Goal: Check status: Check status

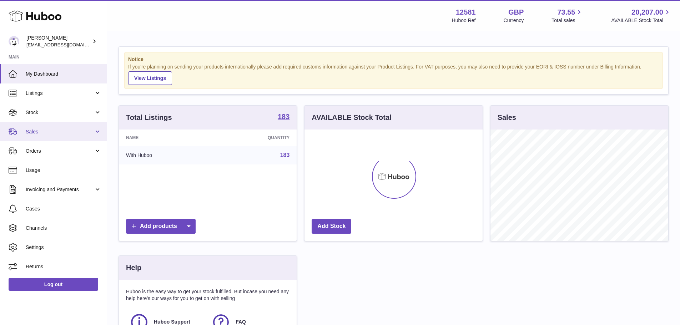
scroll to position [111, 180]
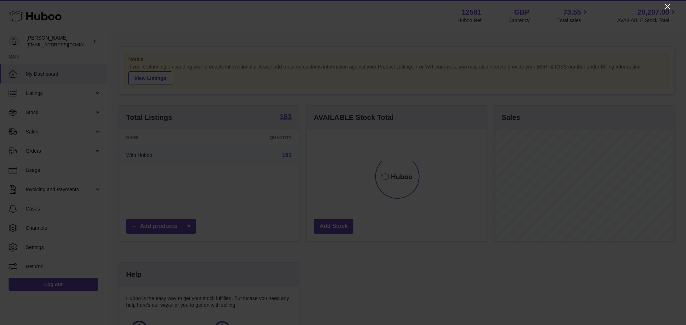
click at [665, 4] on icon "Close" at bounding box center [667, 7] width 6 height 6
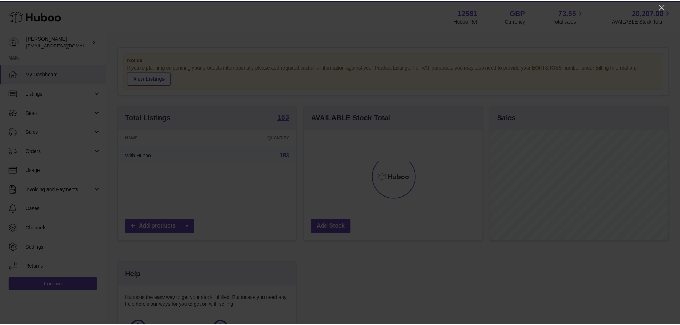
scroll to position [357028, 356962]
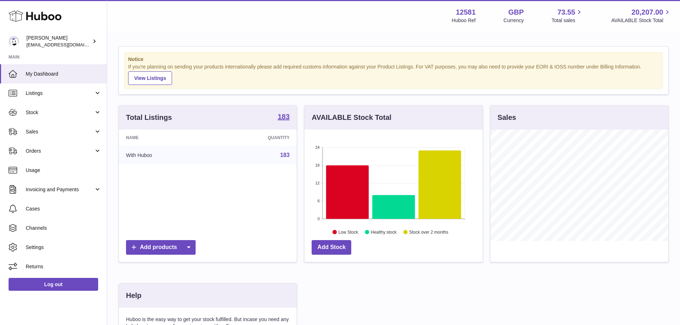
click at [110, 131] on div "Notice If you're planning on sending your products internationally please add r…" at bounding box center [393, 226] width 573 height 388
click at [96, 131] on link "Sales" at bounding box center [53, 131] width 107 height 19
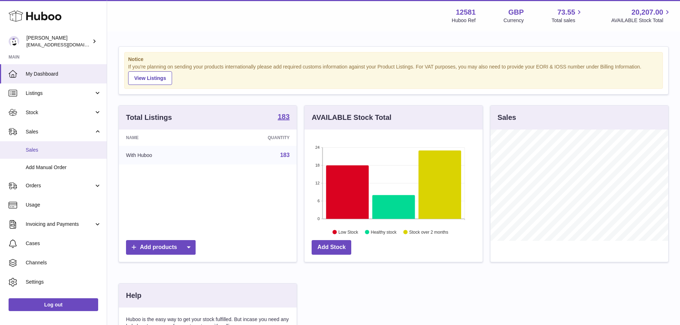
click at [74, 146] on link "Sales" at bounding box center [53, 149] width 107 height 17
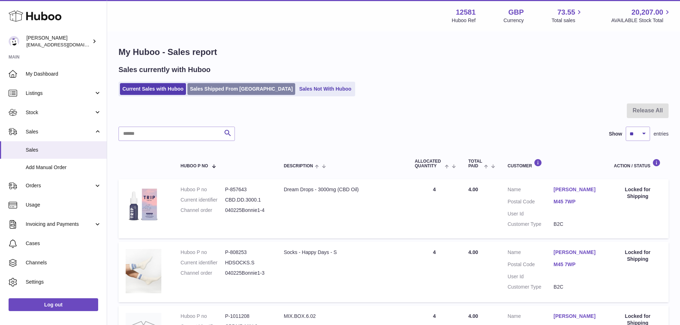
click at [207, 85] on link "Sales Shipped From Huboo" at bounding box center [241, 89] width 108 height 12
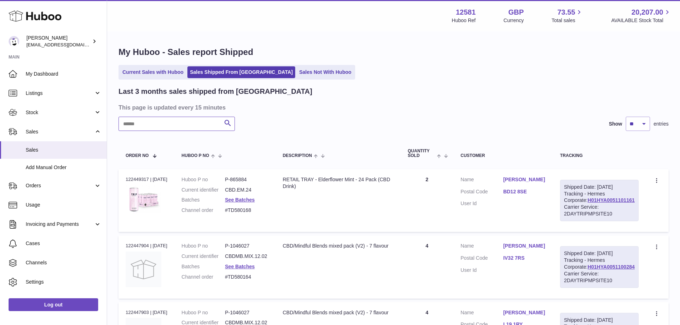
click at [189, 123] on input "text" at bounding box center [177, 124] width 116 height 14
paste input "**********"
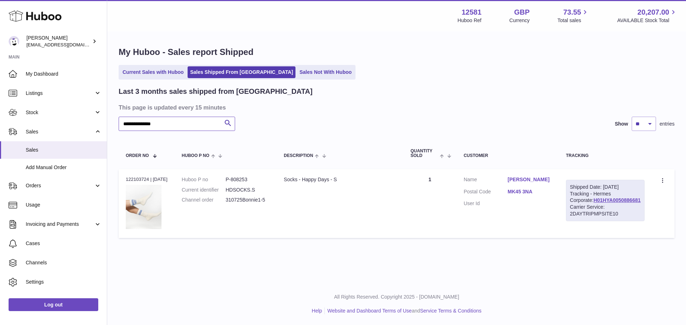
paste input "*"
type input "**********"
